Goal: Find specific page/section: Find specific page/section

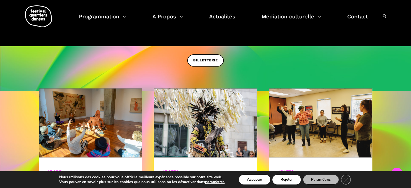
scroll to position [270, 0]
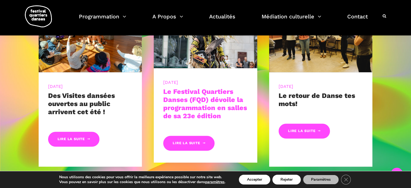
click at [211, 103] on link "Le Festival Quartiers Danses (FQD) dévoile la programmation en salles de sa 23e…" at bounding box center [205, 104] width 84 height 32
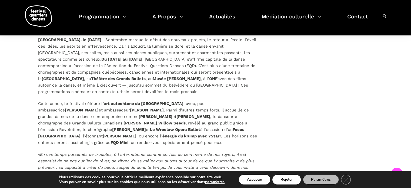
scroll to position [379, 0]
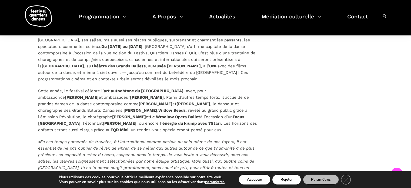
click at [158, 110] on strong "Willow Seeds" at bounding box center [171, 110] width 27 height 5
click at [158, 108] on strong "Willow Seeds" at bounding box center [171, 110] width 27 height 5
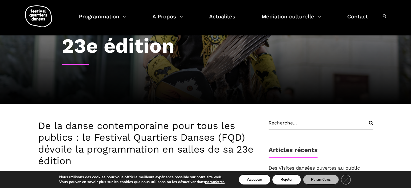
scroll to position [0, 0]
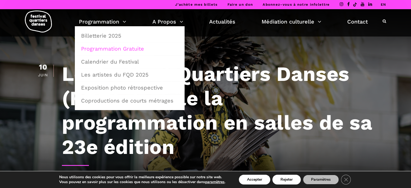
click at [117, 49] on link "Programmation Gratuite" at bounding box center [130, 48] width 104 height 12
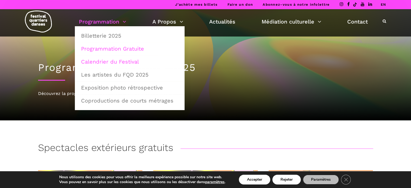
click at [115, 61] on link "Calendrier du Festival" at bounding box center [130, 61] width 104 height 12
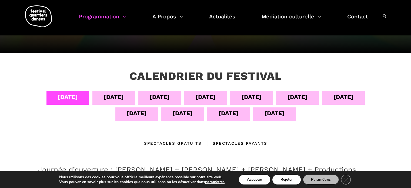
scroll to position [54, 0]
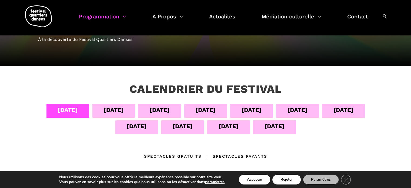
click at [113, 111] on div "05 sept" at bounding box center [114, 109] width 20 height 9
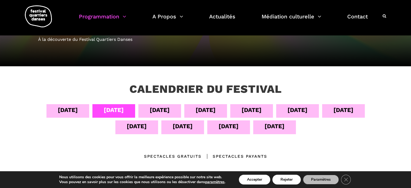
click at [306, 109] on div "09 sept" at bounding box center [298, 109] width 20 height 9
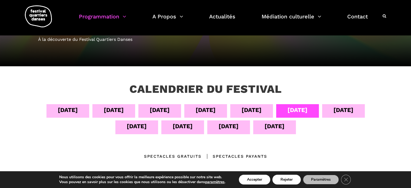
click at [306, 109] on div "09 sept" at bounding box center [298, 109] width 20 height 9
click at [352, 111] on div "10 sept" at bounding box center [344, 109] width 20 height 9
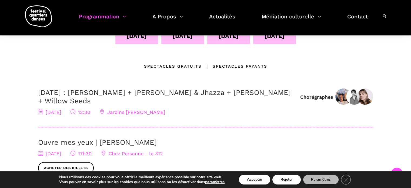
scroll to position [135, 0]
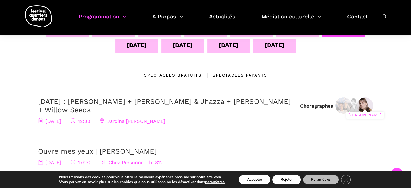
click at [367, 108] on img at bounding box center [365, 105] width 16 height 16
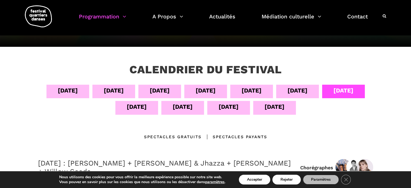
scroll to position [108, 0]
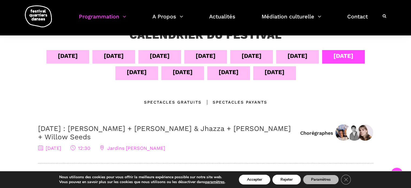
click at [131, 73] on div "11 sept" at bounding box center [137, 71] width 20 height 9
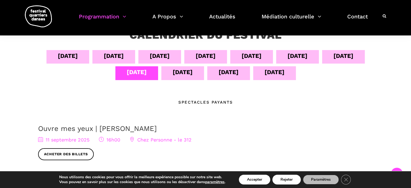
click at [180, 75] on div "12 sept" at bounding box center [183, 71] width 20 height 9
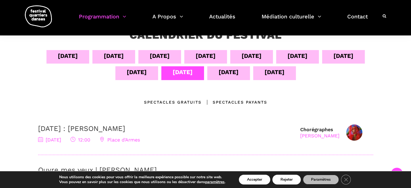
click at [223, 75] on div "13 sept" at bounding box center [229, 71] width 20 height 9
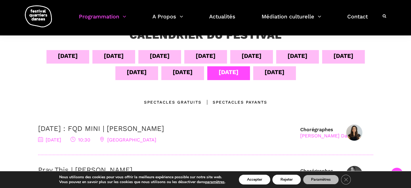
click at [268, 74] on div "14 sept" at bounding box center [275, 71] width 20 height 9
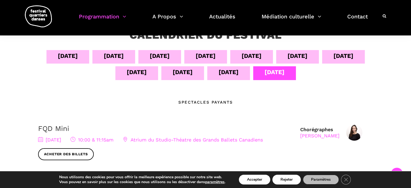
click at [238, 76] on div "13 sept" at bounding box center [229, 71] width 20 height 9
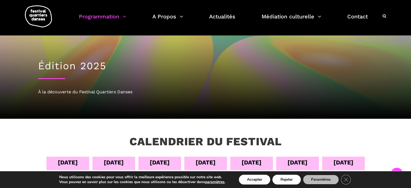
scroll to position [0, 0]
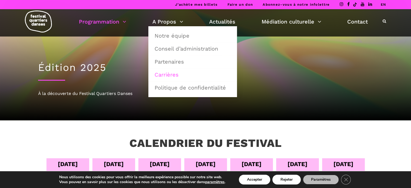
click at [171, 73] on link "Carrières" at bounding box center [192, 74] width 83 height 12
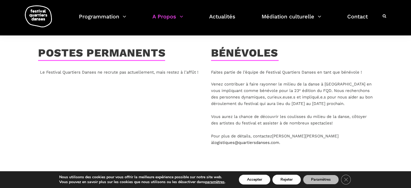
scroll to position [54, 0]
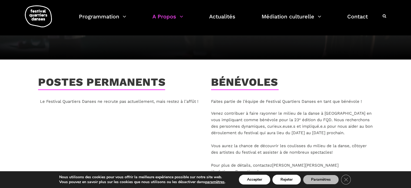
click at [239, 81] on h3 "Bénévoles" at bounding box center [244, 83] width 67 height 14
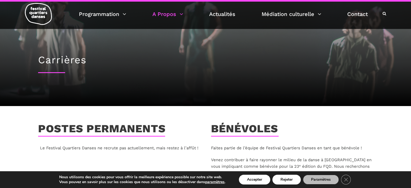
scroll to position [0, 0]
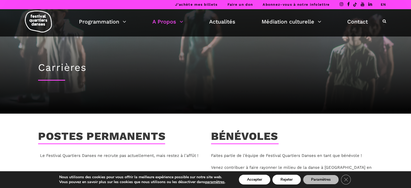
click at [342, 4] on icon at bounding box center [342, 4] width 4 height 4
